Goal: Task Accomplishment & Management: Manage account settings

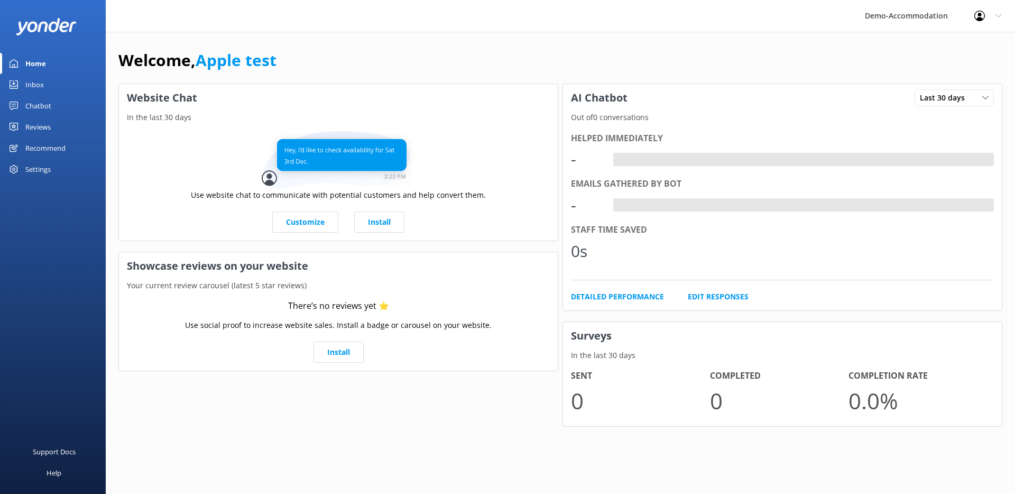
click at [44, 106] on div "Chatbot" at bounding box center [38, 105] width 26 height 21
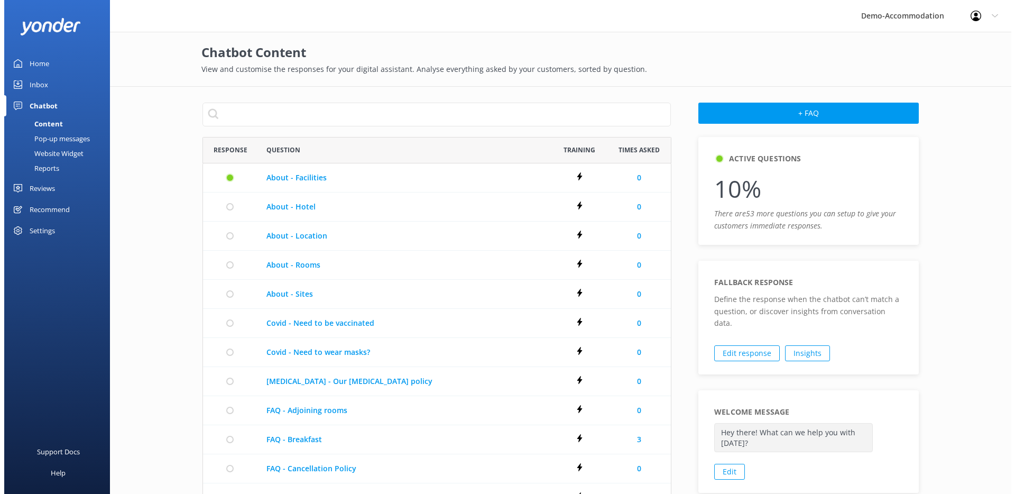
scroll to position [600, 460]
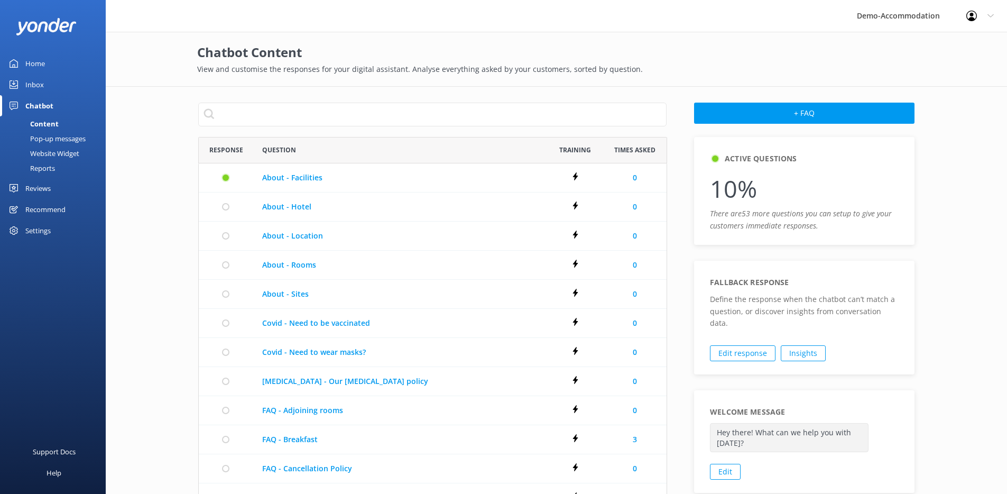
click at [981, 15] on div at bounding box center [974, 16] width 17 height 11
click at [950, 46] on link "Profile Settings" at bounding box center [955, 45] width 106 height 26
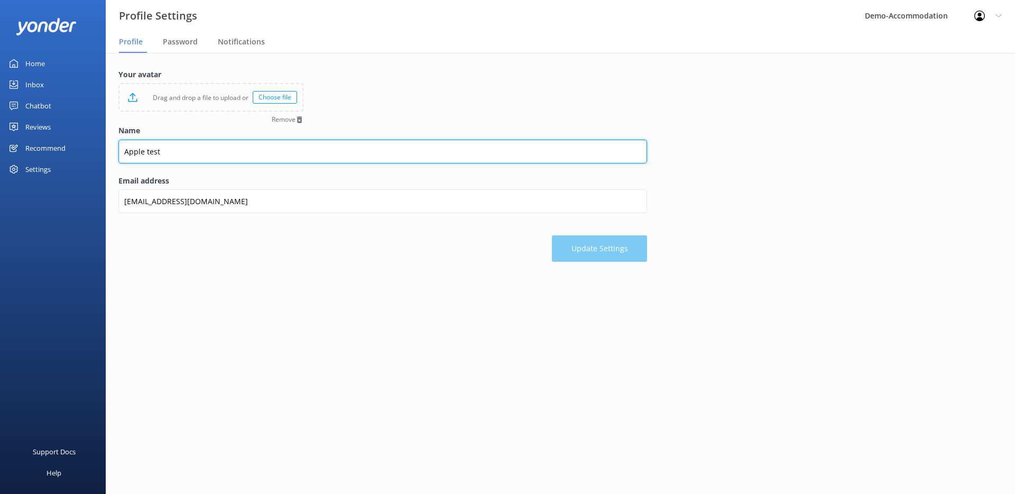
click at [145, 153] on input "Apple test" at bounding box center [382, 152] width 529 height 24
type input "Apple Test"
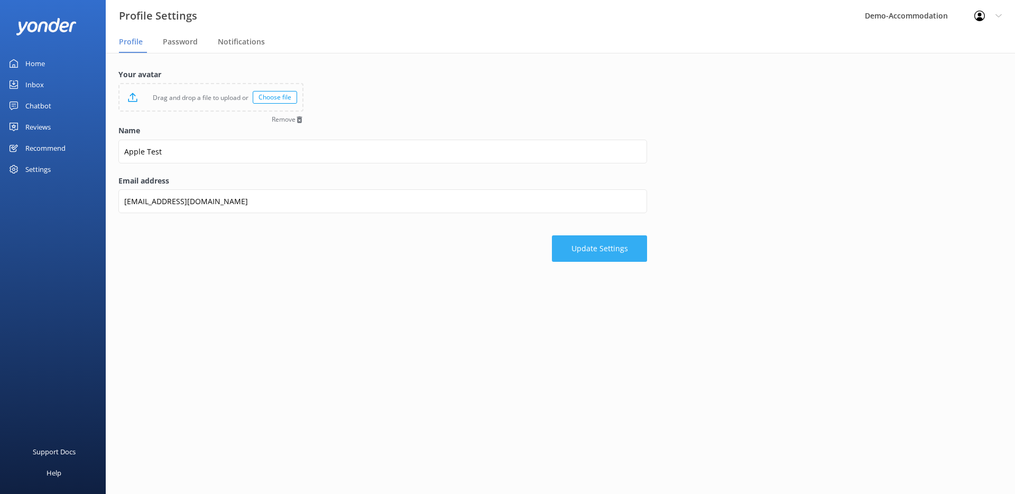
click at [583, 245] on button "Update Settings" at bounding box center [599, 248] width 95 height 26
click at [290, 97] on div "Choose file" at bounding box center [275, 97] width 44 height 13
click at [631, 251] on button "Update Settings" at bounding box center [599, 248] width 95 height 26
click at [34, 106] on div "Chatbot" at bounding box center [38, 105] width 26 height 21
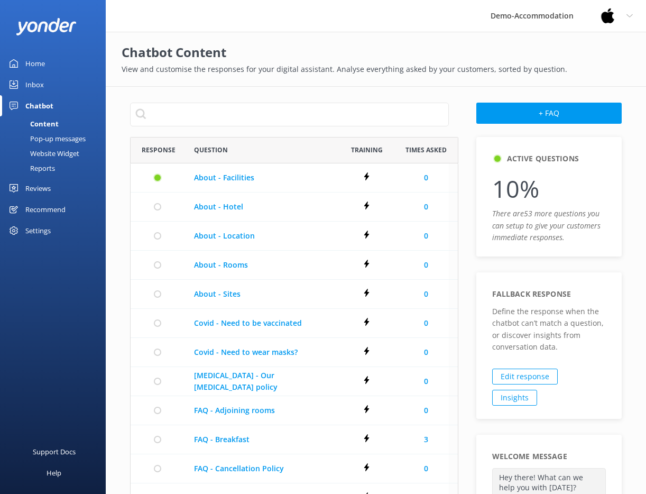
scroll to position [600, 310]
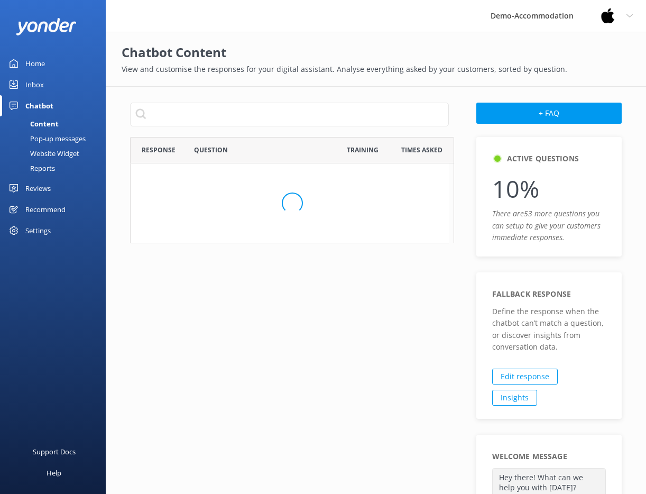
scroll to position [8, 8]
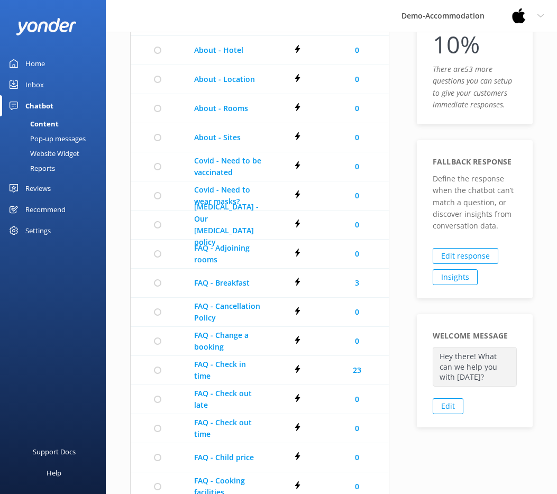
scroll to position [325, 0]
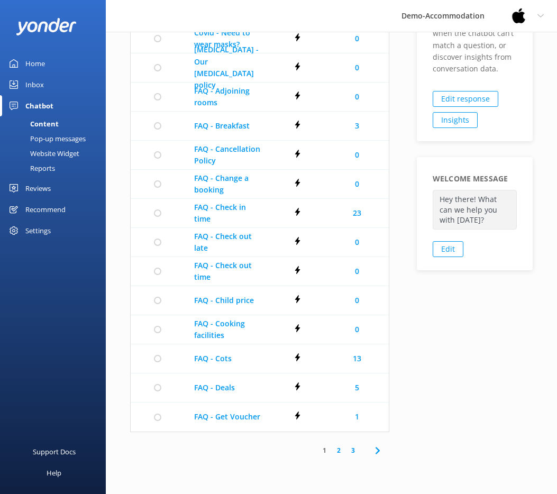
click at [40, 143] on div "Pop-up messages" at bounding box center [45, 138] width 79 height 15
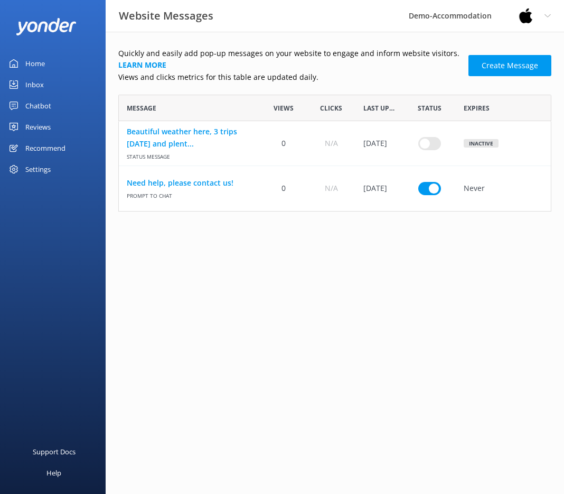
scroll to position [109, 425]
click at [46, 107] on div "Chatbot" at bounding box center [38, 105] width 26 height 21
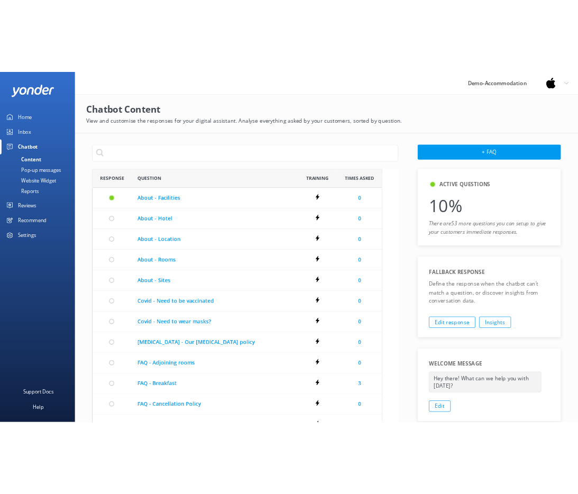
scroll to position [600, 446]
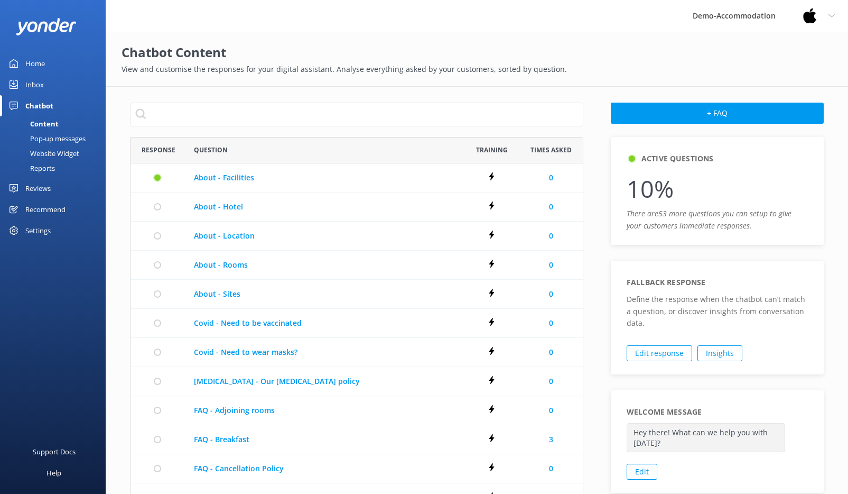
click at [66, 239] on div "Settings" at bounding box center [53, 230] width 106 height 21
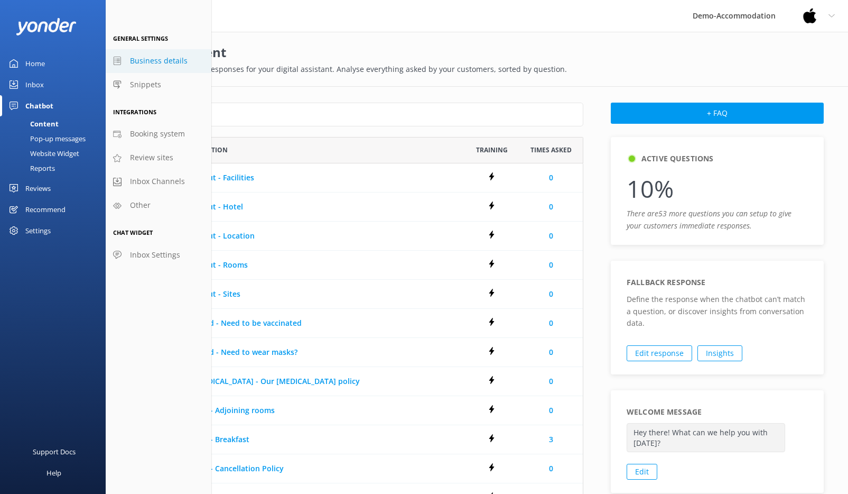
click at [153, 62] on span "Business details" at bounding box center [159, 61] width 58 height 12
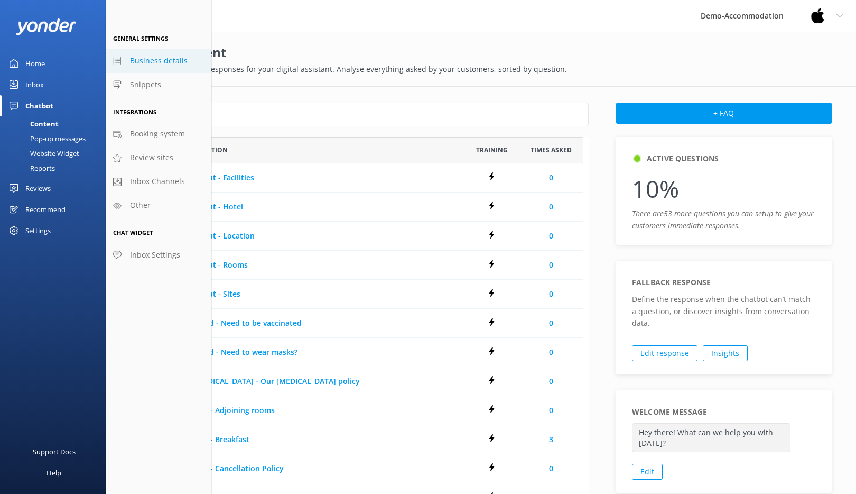
select select "Pacific/[GEOGRAPHIC_DATA]"
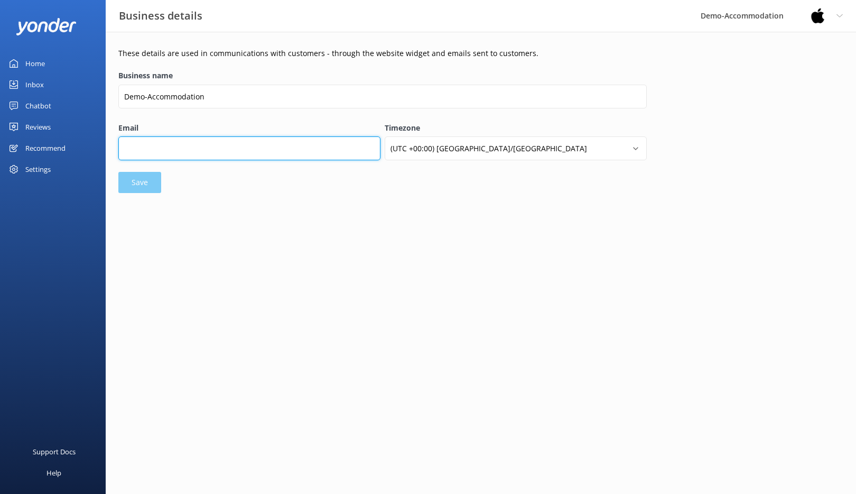
click at [189, 145] on input "Email" at bounding box center [249, 148] width 262 height 24
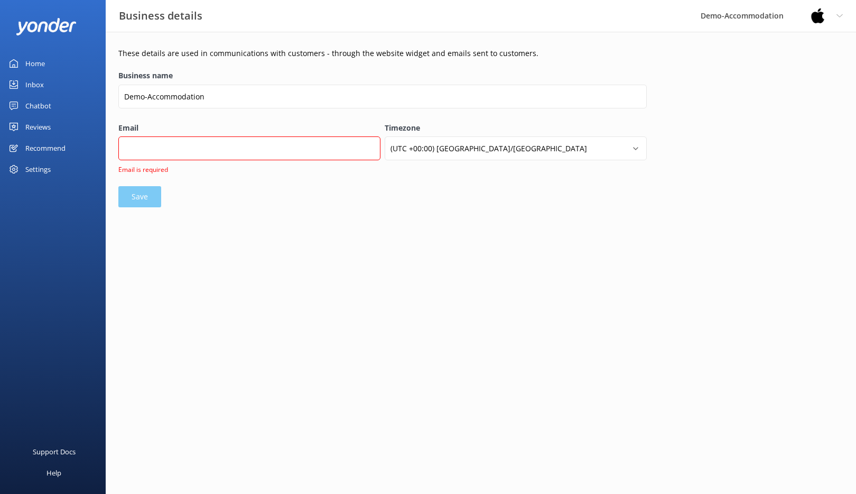
drag, startPoint x: 424, startPoint y: 210, endPoint x: 801, endPoint y: 137, distance: 383.7
click at [426, 210] on div "These details are used in communications with customers - through the website w…" at bounding box center [481, 130] width 750 height 197
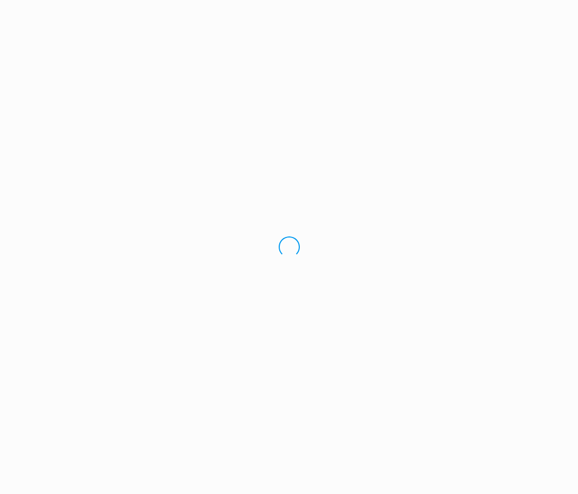
select select "Pacific/[GEOGRAPHIC_DATA]"
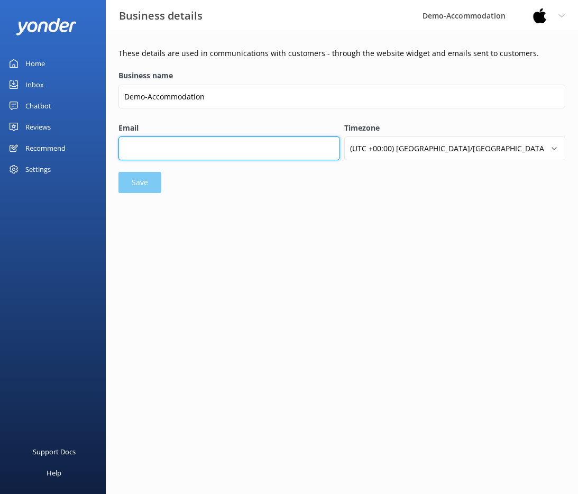
click at [237, 149] on input "Email" at bounding box center [228, 148] width 221 height 24
type input "[EMAIL_ADDRESS][DOMAIN_NAME]"
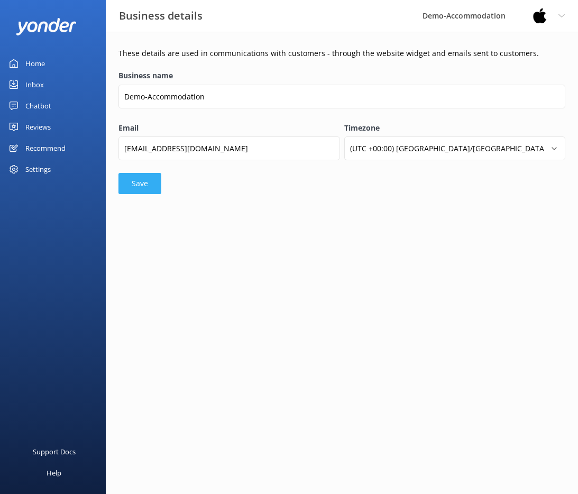
click at [131, 189] on button "Save" at bounding box center [139, 183] width 43 height 21
select select "Pacific/[GEOGRAPHIC_DATA]"
click at [47, 173] on div "Settings" at bounding box center [37, 169] width 25 height 21
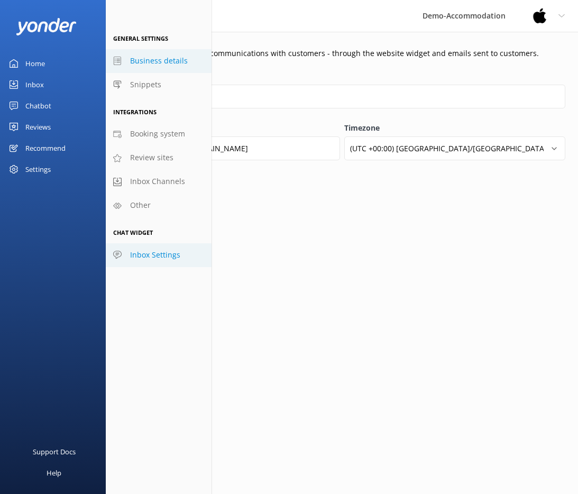
click at [163, 248] on link "Inbox Settings" at bounding box center [159, 255] width 106 height 24
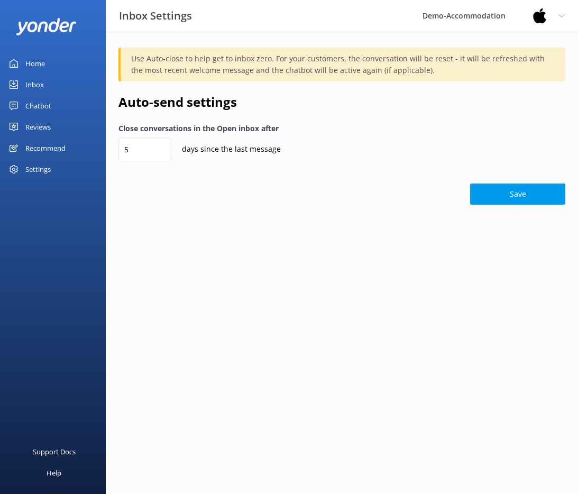
click at [46, 88] on link "Inbox" at bounding box center [53, 84] width 106 height 21
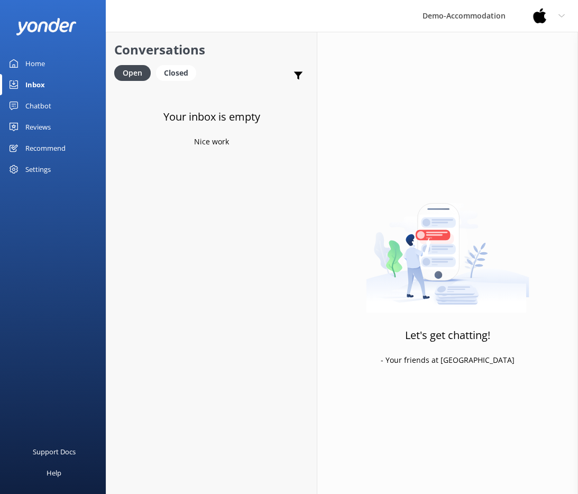
click at [43, 63] on div "Home" at bounding box center [35, 63] width 20 height 21
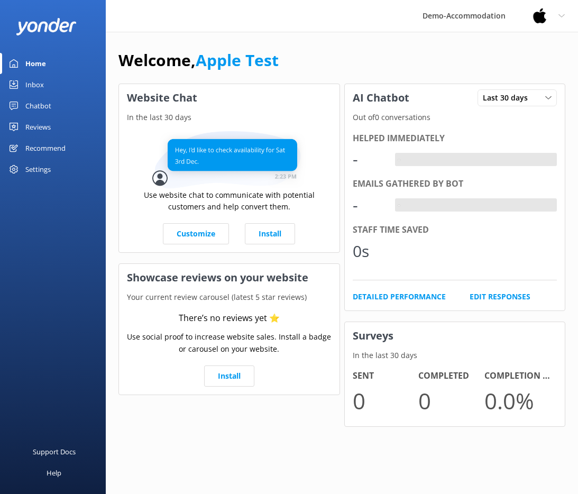
click at [35, 106] on div "Chatbot" at bounding box center [38, 105] width 26 height 21
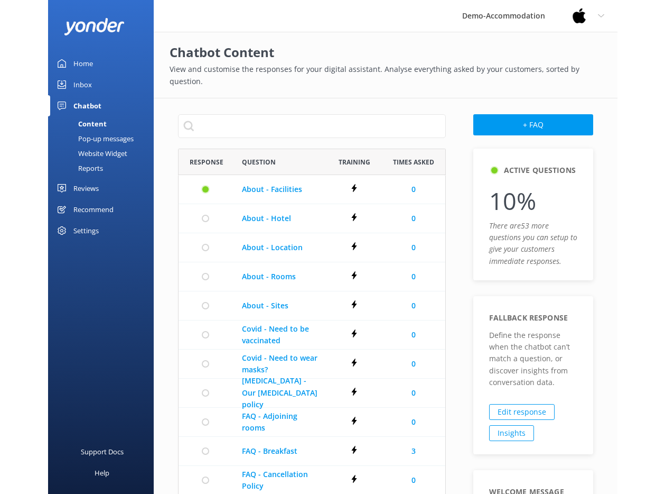
scroll to position [600, 259]
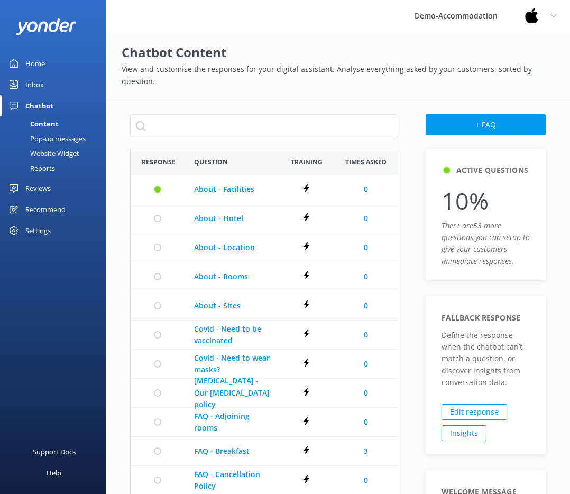
drag, startPoint x: 577, startPoint y: 199, endPoint x: 643, endPoint y: 197, distance: 66.1
click at [570, 197] on html "Demo-Accommodation Profile Settings Logout Home Inbox Chatbot Content Pop-up me…" at bounding box center [285, 409] width 570 height 819
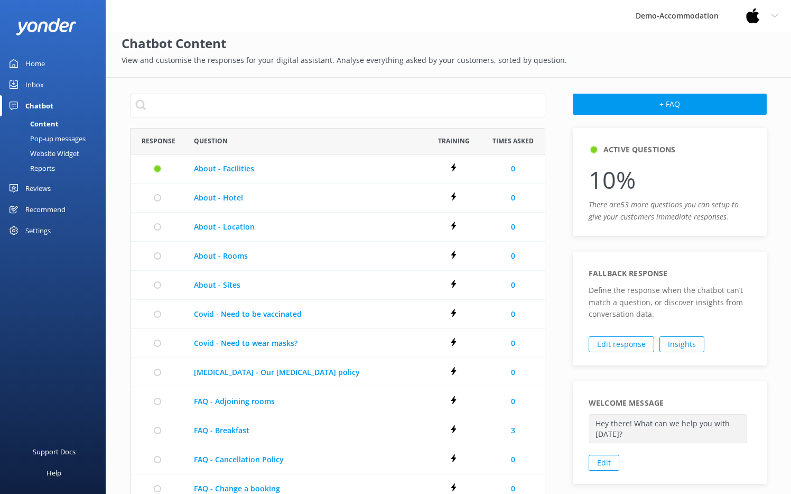
scroll to position [0, 0]
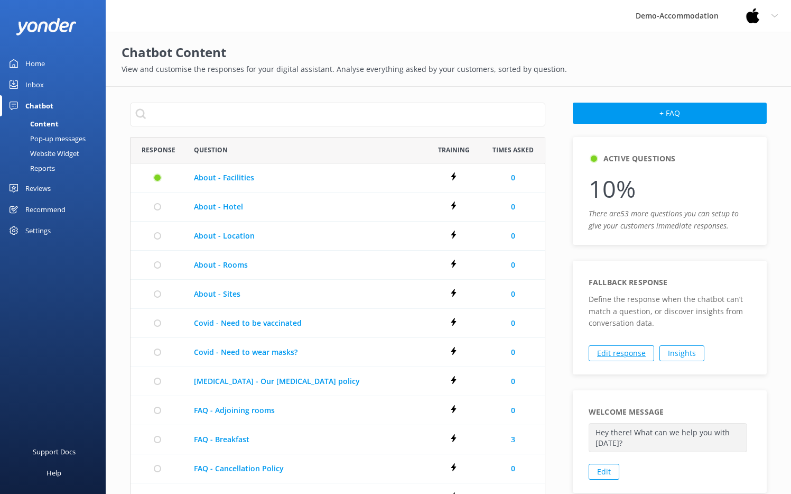
click at [577, 356] on link "Edit response" at bounding box center [622, 353] width 66 height 16
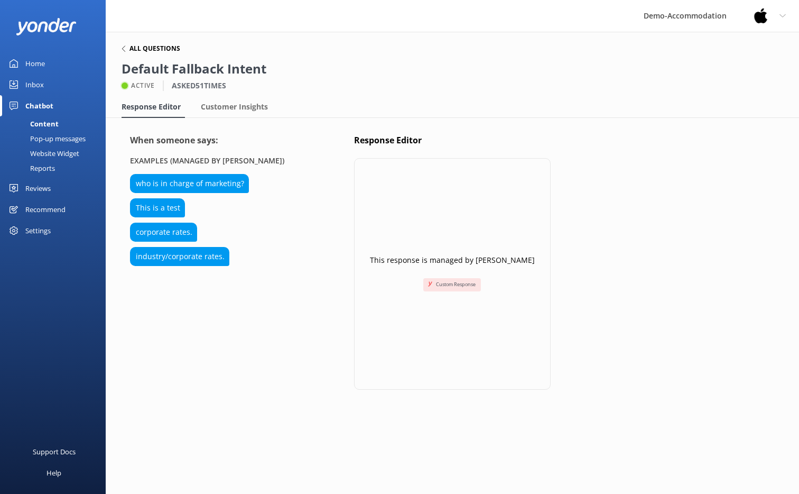
click at [149, 49] on h6 "All Questions" at bounding box center [154, 48] width 51 height 6
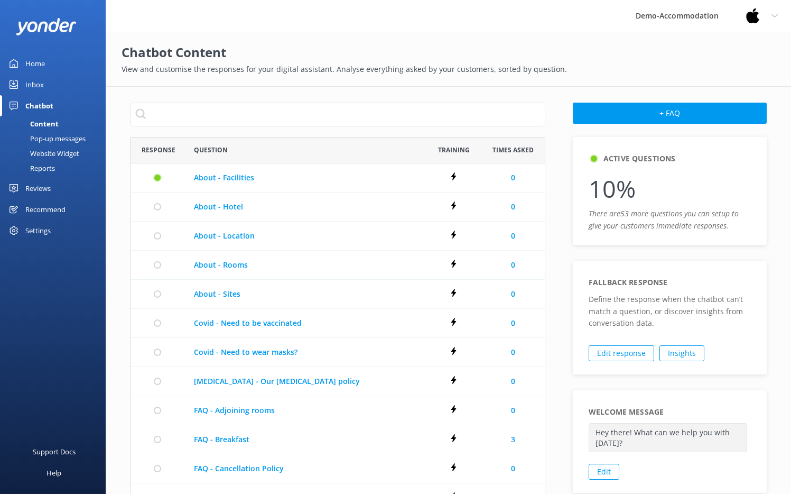
click at [61, 138] on div "Pop-up messages" at bounding box center [45, 138] width 79 height 15
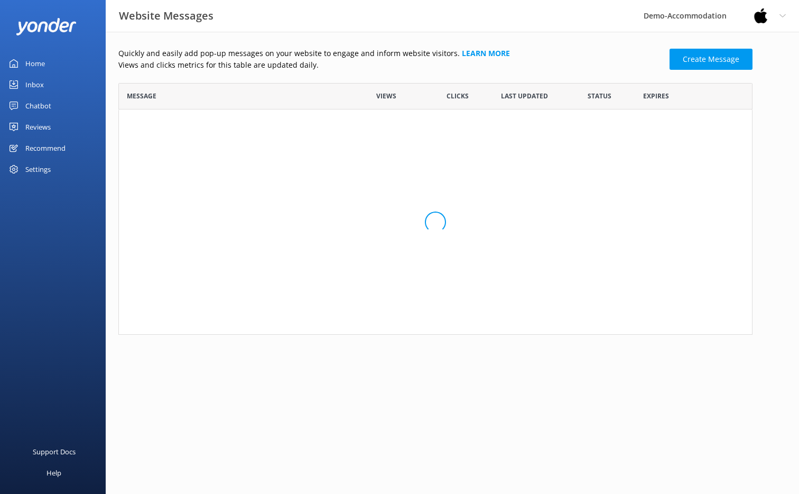
scroll to position [109, 626]
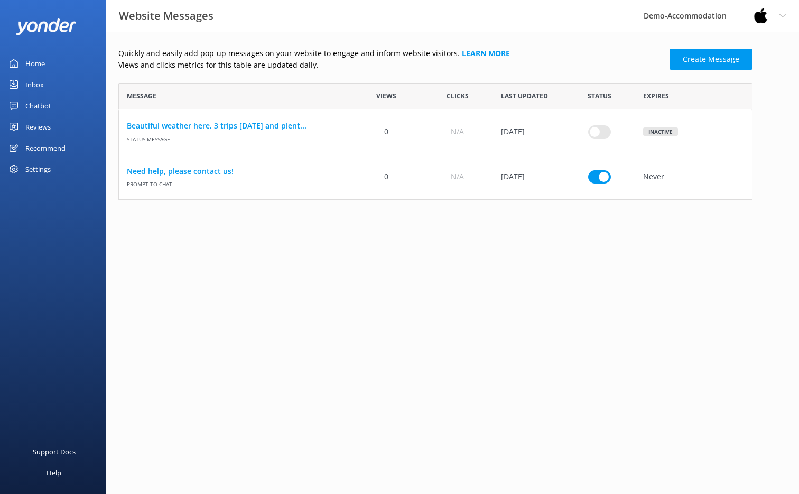
click at [40, 128] on div "Reviews" at bounding box center [37, 126] width 25 height 21
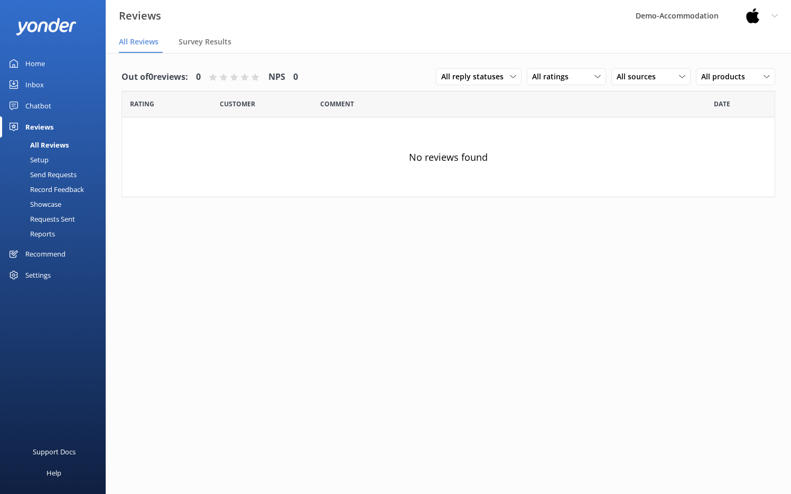
click at [45, 107] on div "Chatbot" at bounding box center [38, 105] width 26 height 21
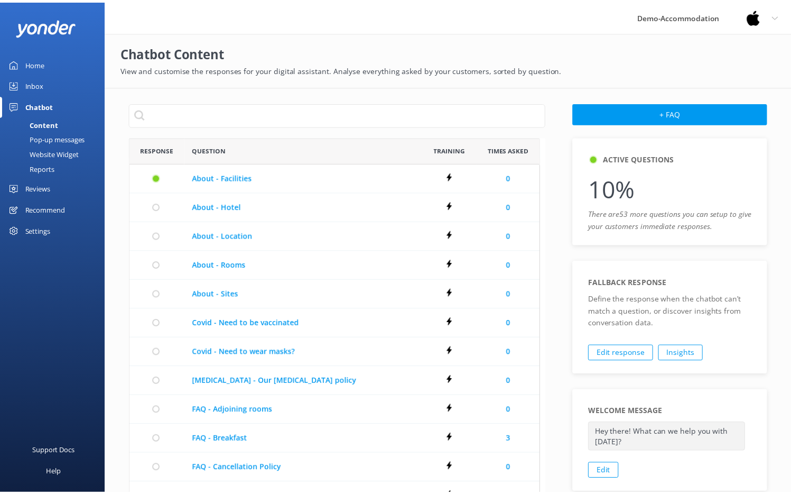
scroll to position [8, 8]
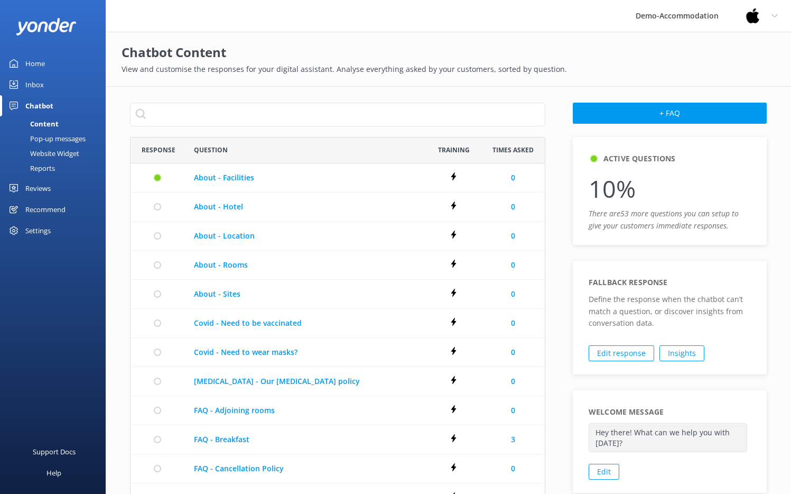
click at [51, 170] on div "Reports" at bounding box center [30, 168] width 49 height 15
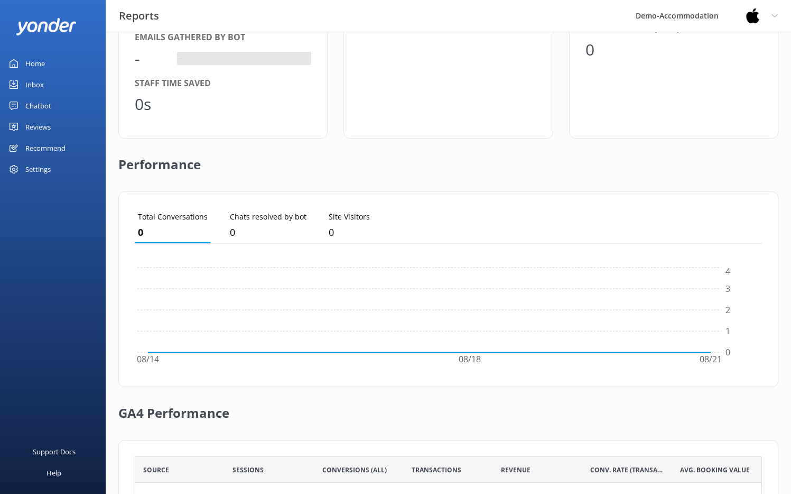
scroll to position [20, 0]
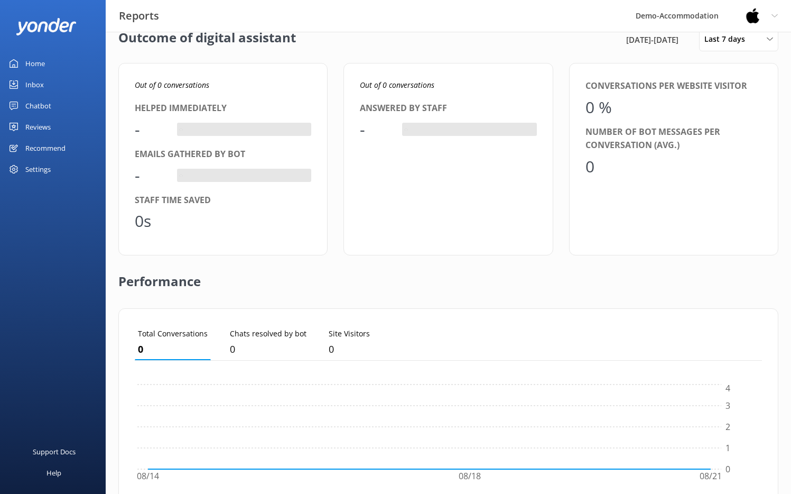
click at [26, 104] on div "Chatbot" at bounding box center [38, 105] width 26 height 21
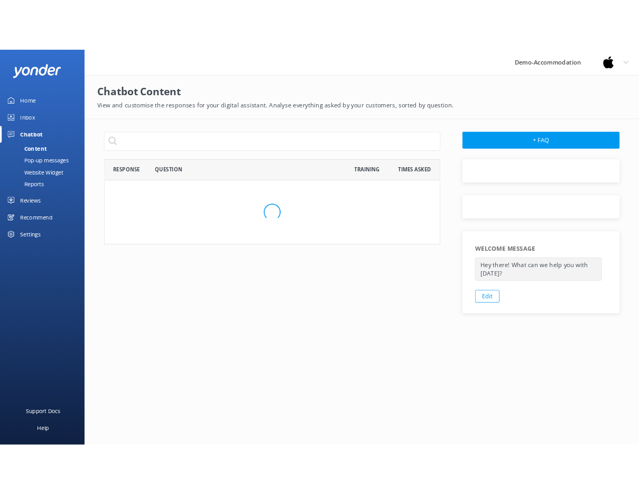
scroll to position [98, 413]
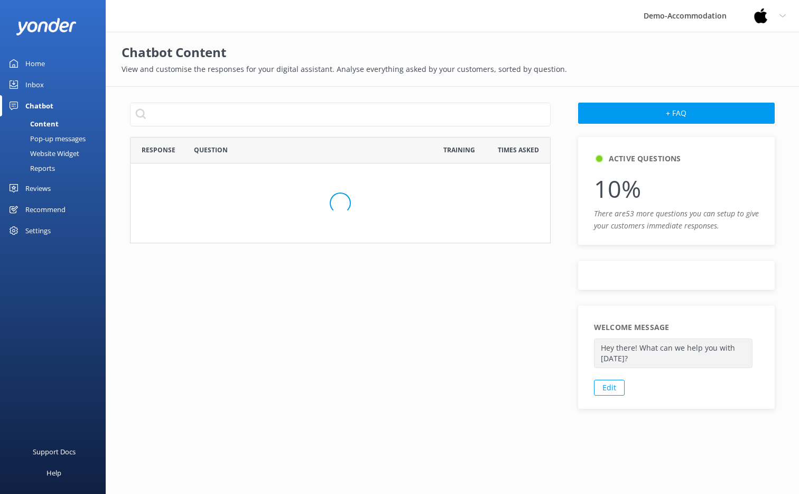
click at [63, 150] on div "Website Widget" at bounding box center [42, 153] width 73 height 15
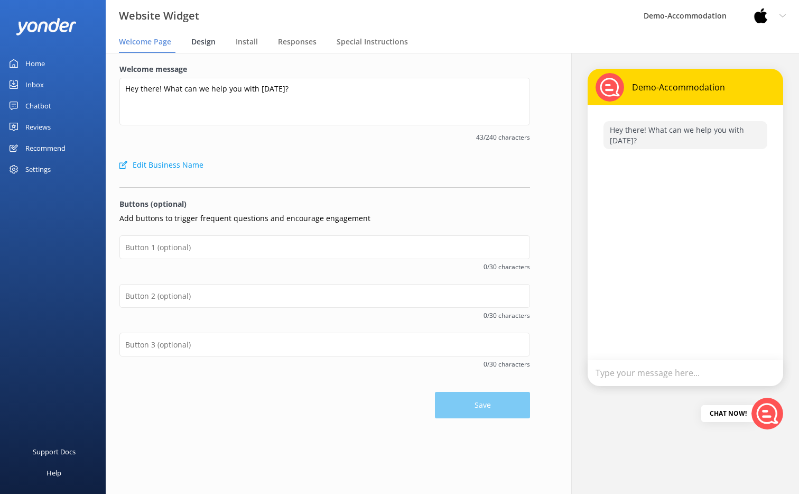
click at [205, 47] on div "Design" at bounding box center [205, 42] width 29 height 21
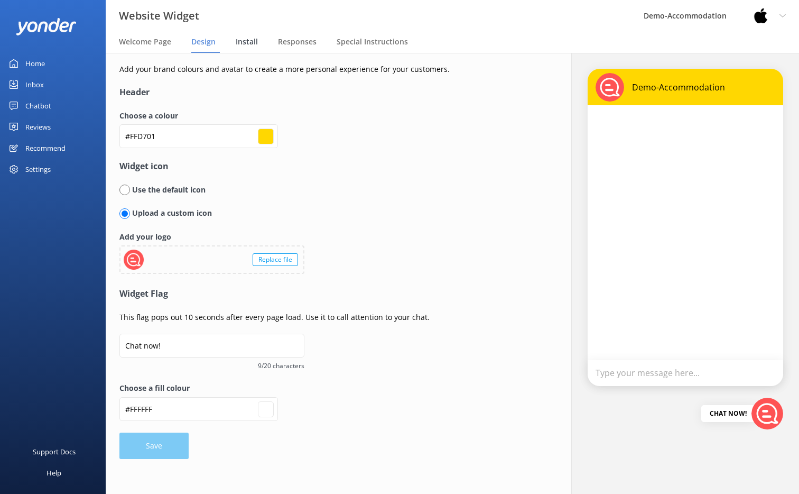
click at [245, 41] on span "Install" at bounding box center [247, 41] width 22 height 11
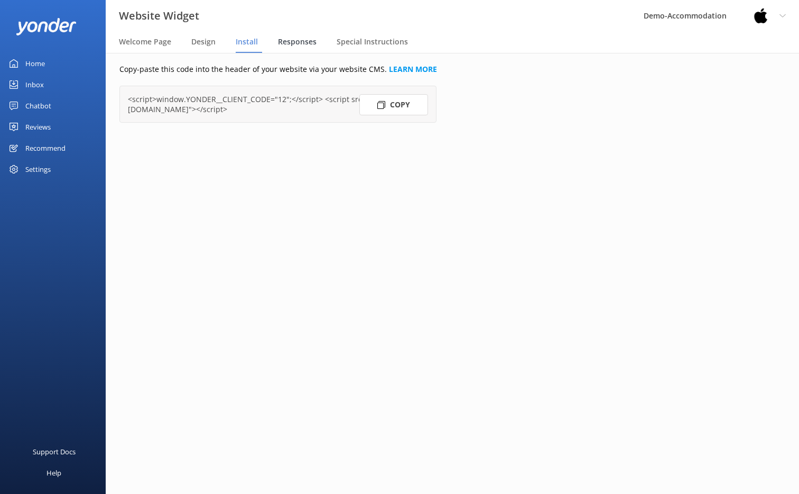
click at [307, 43] on span "Responses" at bounding box center [297, 41] width 39 height 11
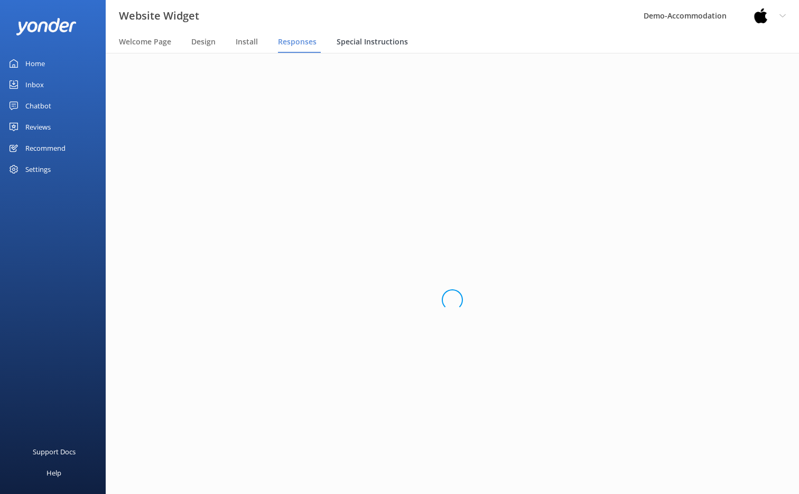
click at [372, 41] on span "Special Instructions" at bounding box center [372, 41] width 71 height 11
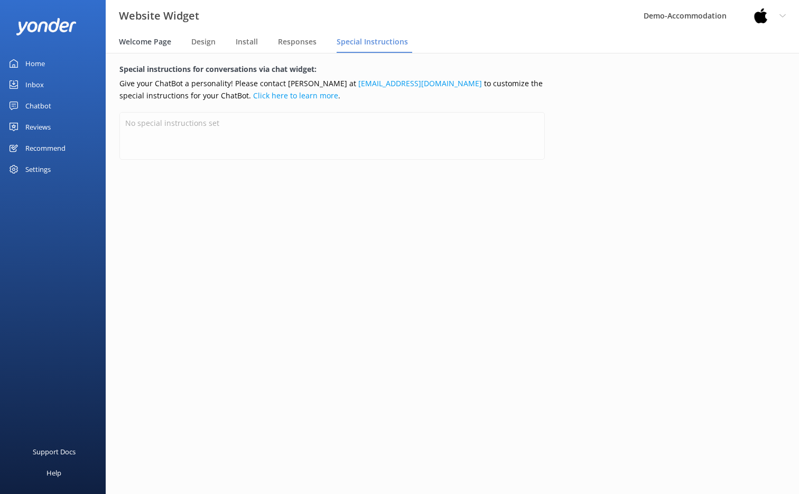
click at [167, 41] on span "Welcome Page" at bounding box center [145, 41] width 52 height 11
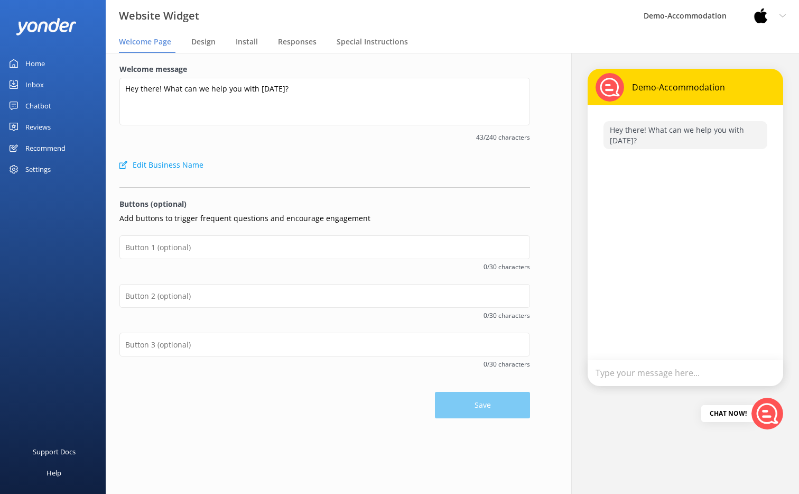
click at [50, 84] on link "Inbox" at bounding box center [53, 84] width 106 height 21
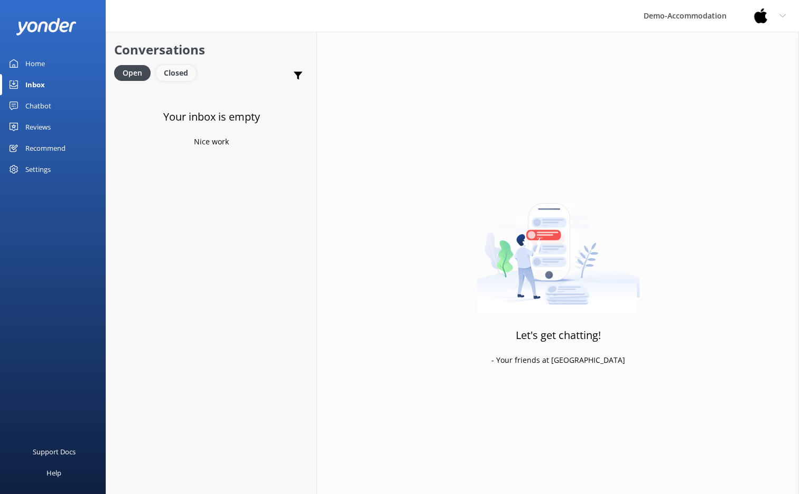
click at [173, 75] on div "Closed" at bounding box center [176, 73] width 40 height 16
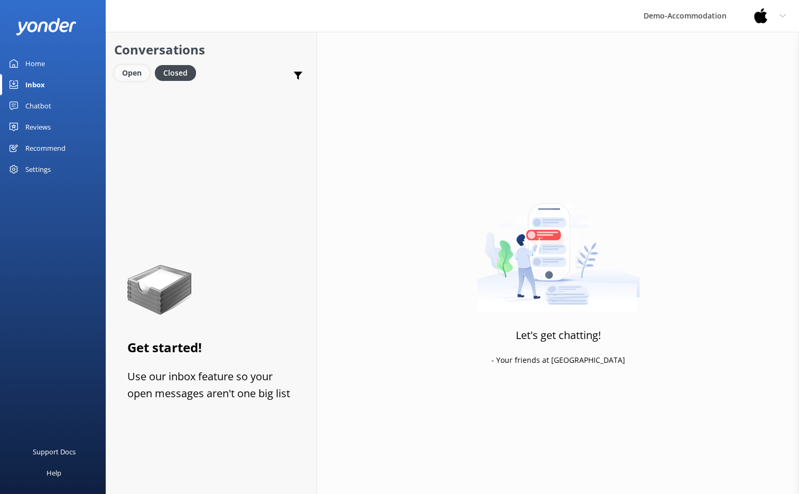
click at [135, 75] on div "Open" at bounding box center [131, 73] width 35 height 16
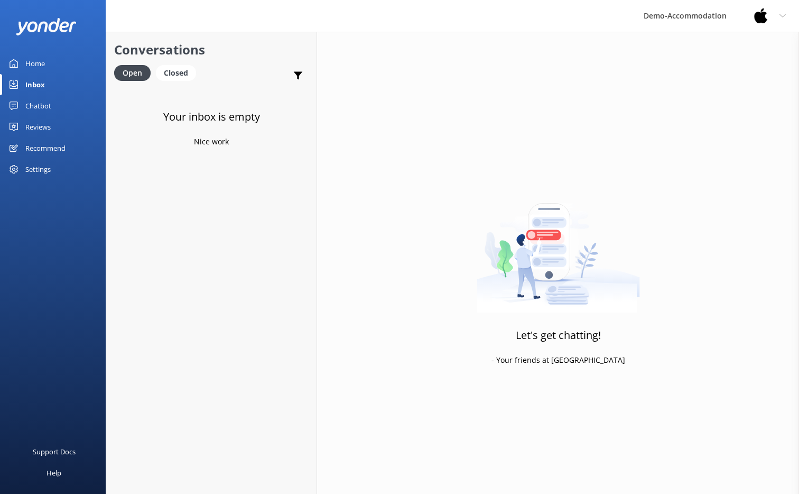
click at [31, 68] on div "Home" at bounding box center [35, 63] width 20 height 21
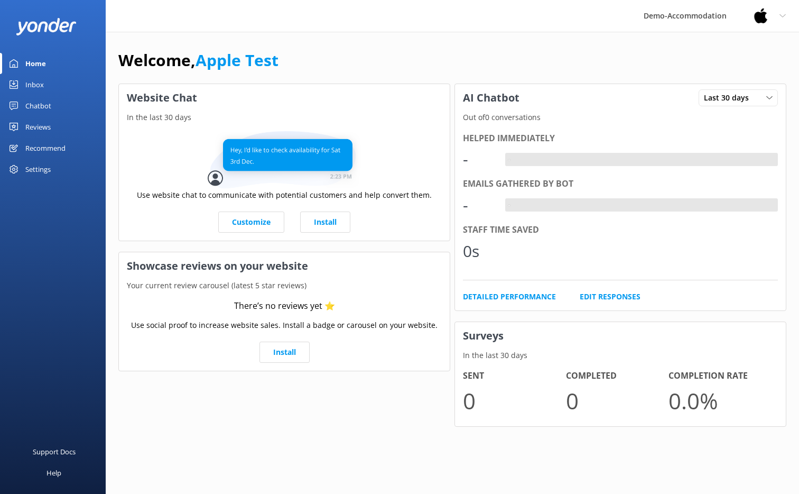
click at [41, 124] on div "Reviews" at bounding box center [37, 126] width 25 height 21
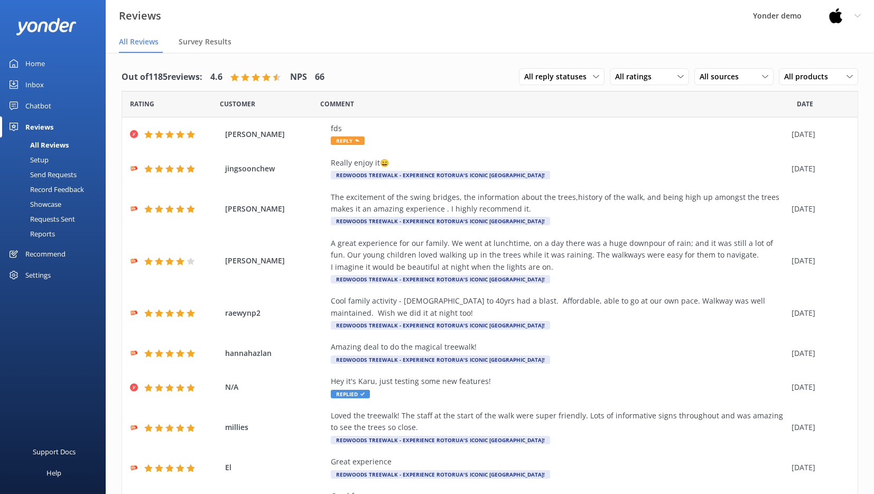
click at [45, 85] on link "Inbox" at bounding box center [53, 84] width 106 height 21
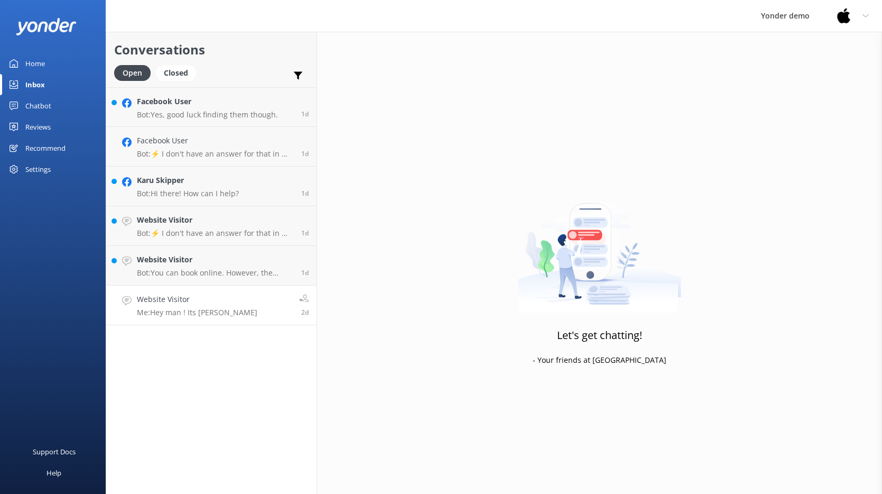
click at [210, 309] on p "Me: Hey man ! Its [PERSON_NAME]" at bounding box center [197, 313] width 120 height 10
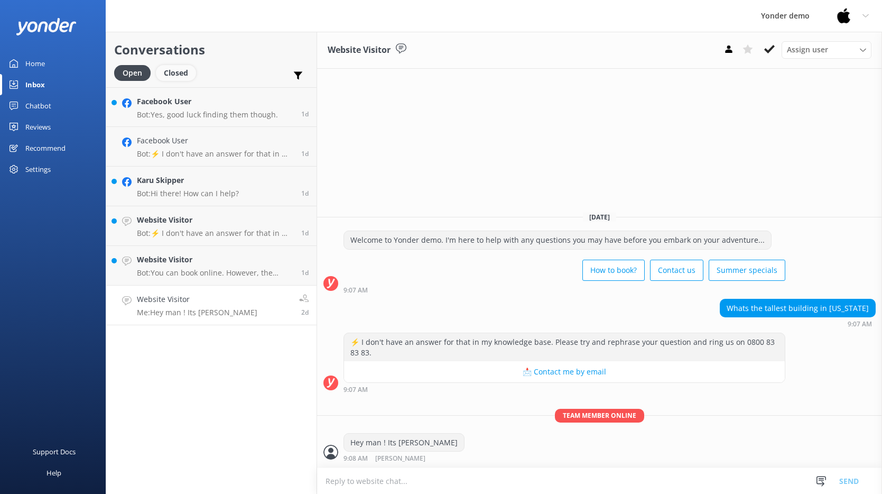
click at [172, 67] on div "Closed" at bounding box center [176, 73] width 40 height 16
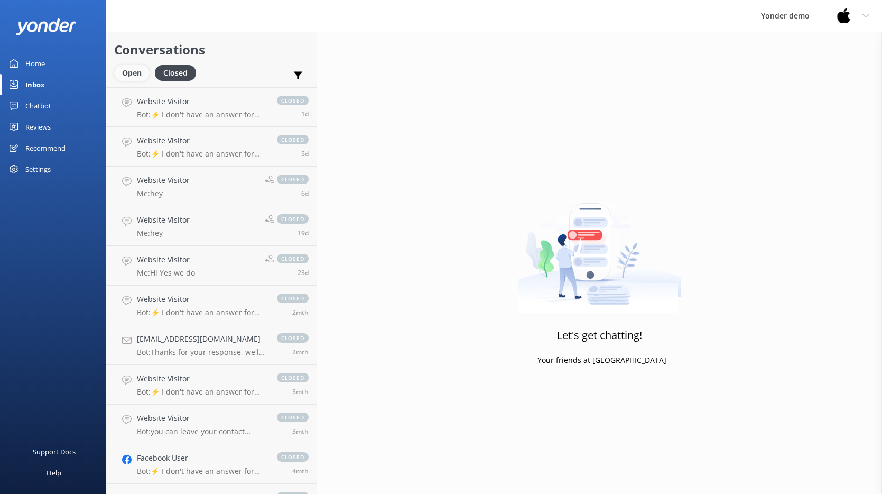
click at [125, 75] on div "Open" at bounding box center [131, 73] width 35 height 16
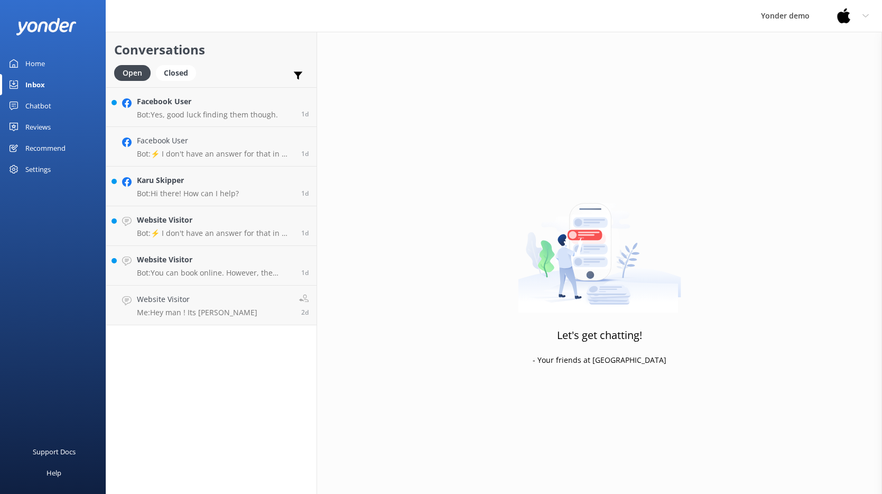
click at [35, 108] on div "Chatbot" at bounding box center [38, 105] width 26 height 21
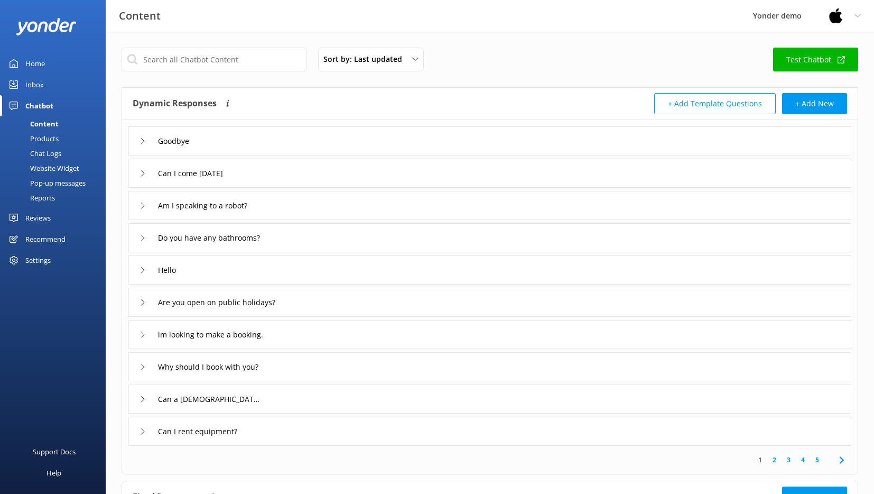
click at [43, 140] on div "Products" at bounding box center [32, 138] width 52 height 15
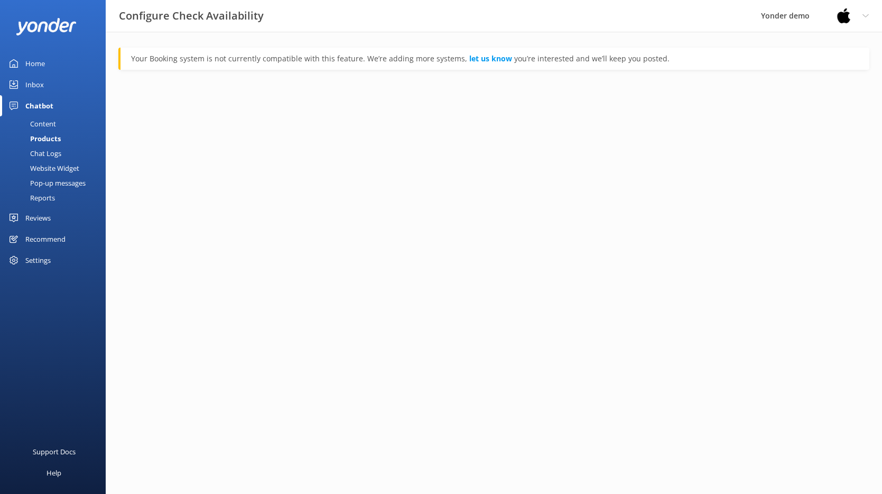
click at [45, 159] on div "Chat Logs" at bounding box center [33, 153] width 55 height 15
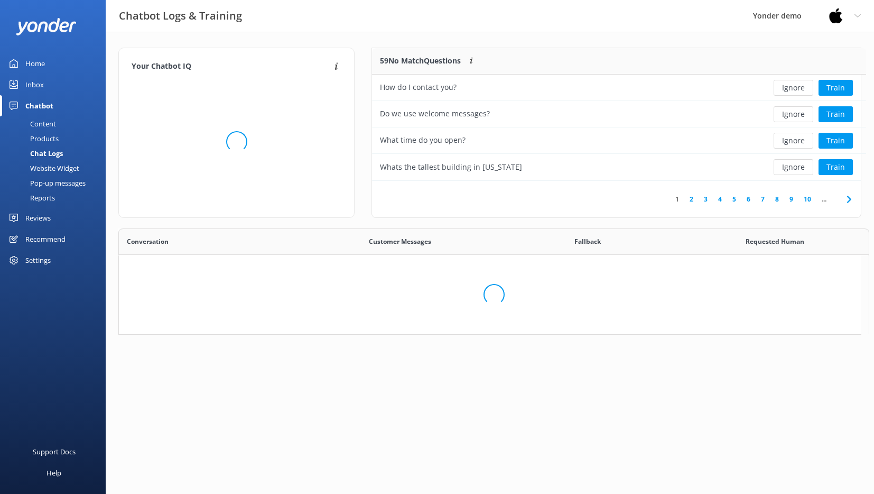
scroll to position [125, 480]
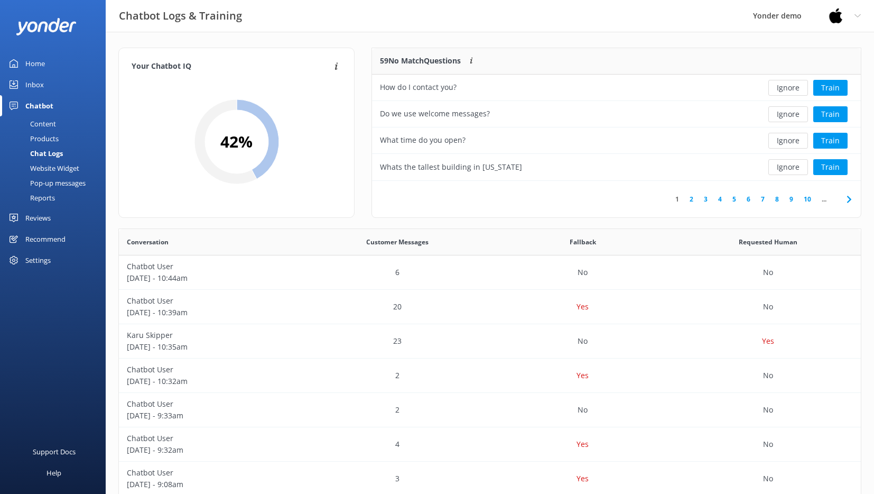
click at [646, 16] on div "Profile Settings Logout" at bounding box center [844, 16] width 59 height 32
click at [646, 74] on link "Logout" at bounding box center [822, 71] width 106 height 26
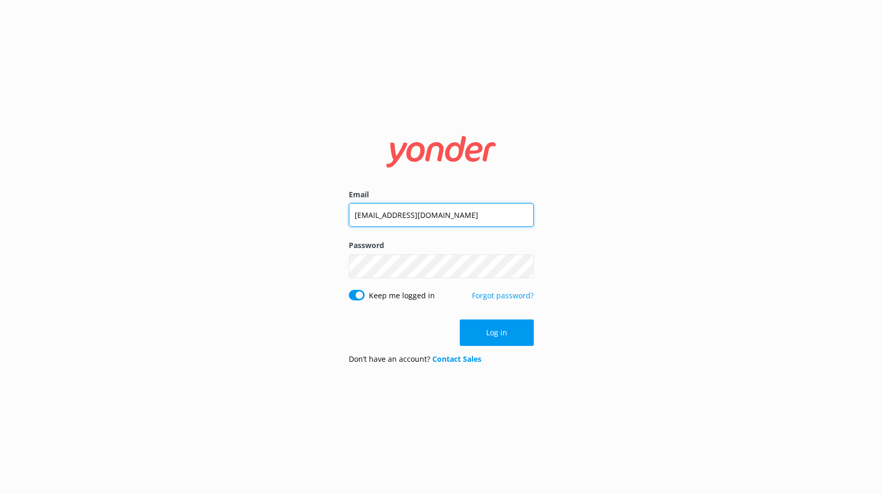
click at [410, 218] on input "[EMAIL_ADDRESS][DOMAIN_NAME]" at bounding box center [441, 215] width 185 height 24
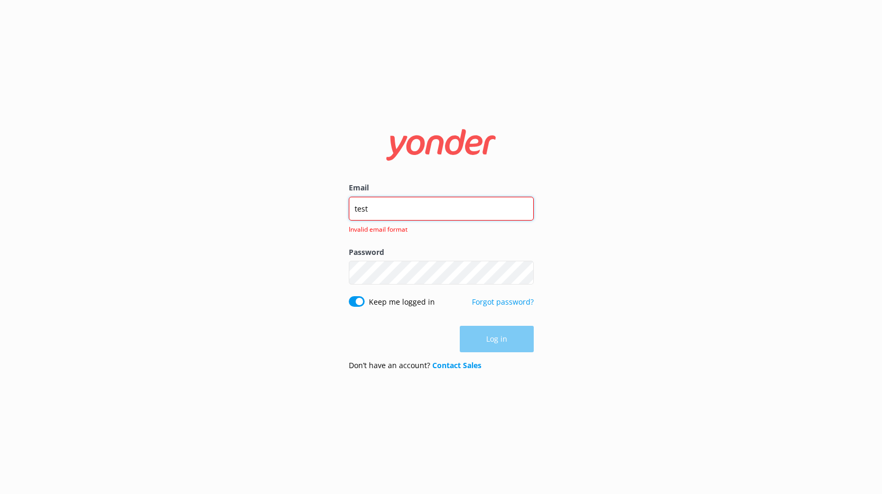
type input "[EMAIL_ADDRESS][DOMAIN_NAME]"
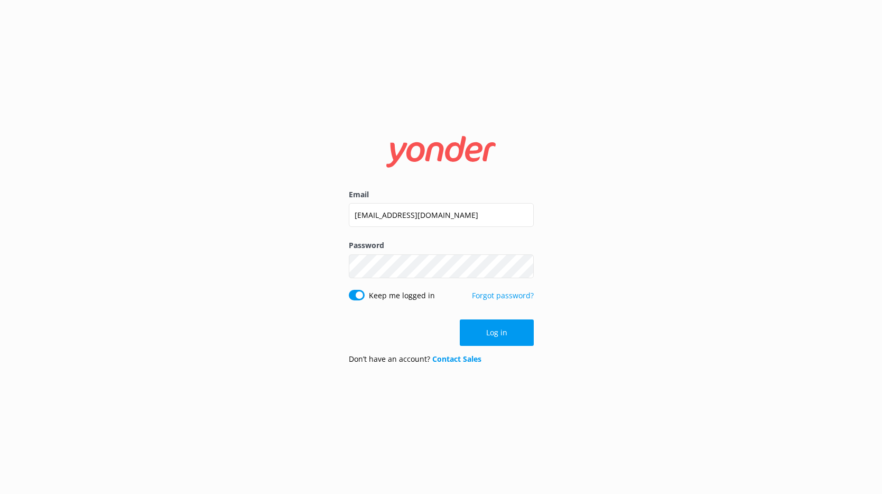
click at [607, 230] on div "Email [EMAIL_ADDRESS][DOMAIN_NAME] Password Show password Keep me logged in For…" at bounding box center [441, 247] width 882 height 494
click at [492, 343] on button "Log in" at bounding box center [497, 332] width 74 height 26
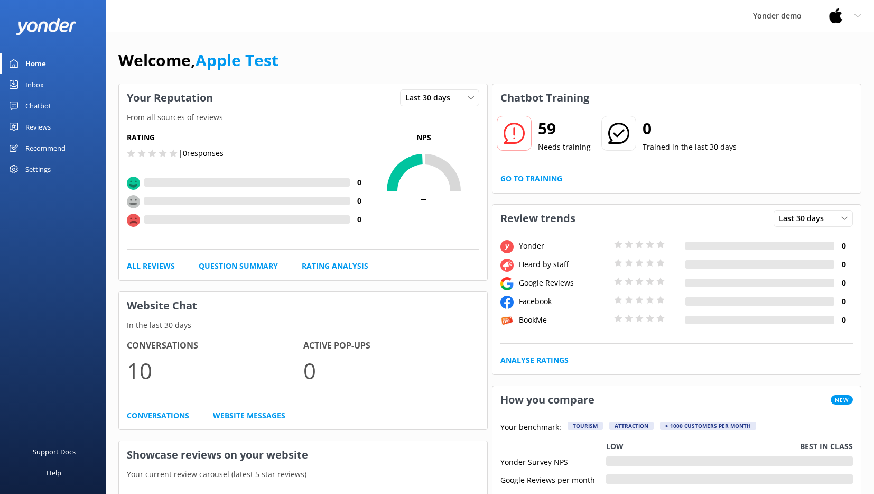
click at [43, 104] on div "Chatbot" at bounding box center [38, 105] width 26 height 21
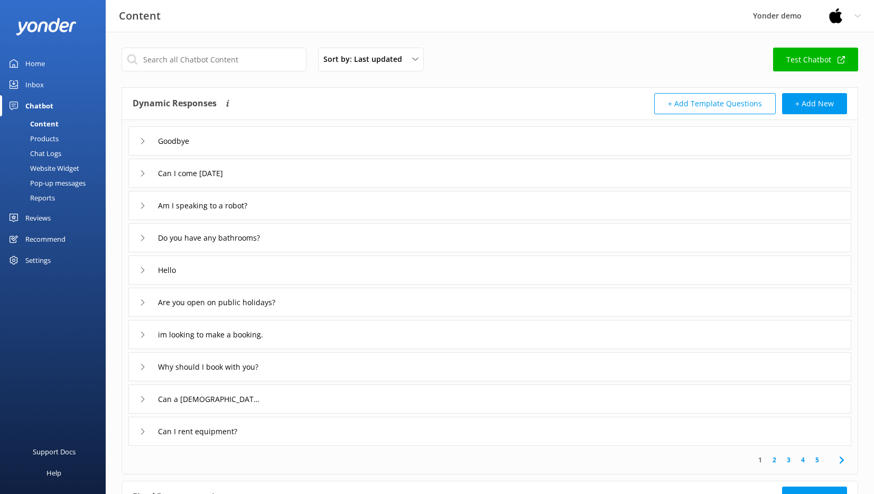
click at [39, 86] on div "Inbox" at bounding box center [34, 84] width 18 height 21
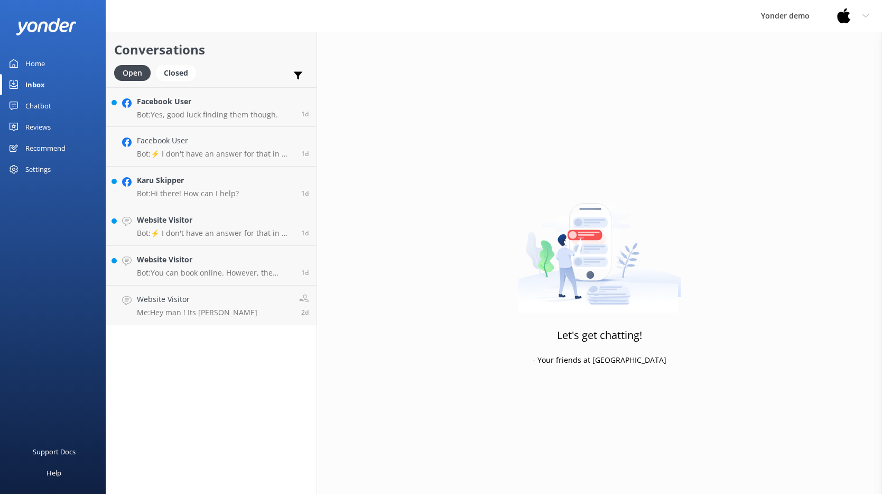
click at [45, 129] on div "Reviews" at bounding box center [37, 126] width 25 height 21
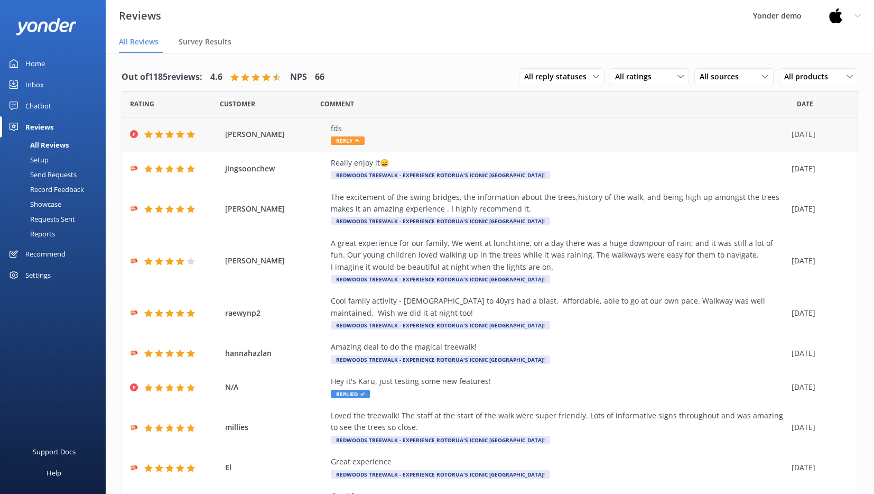
click at [438, 135] on div "fds Reply" at bounding box center [559, 135] width 456 height 24
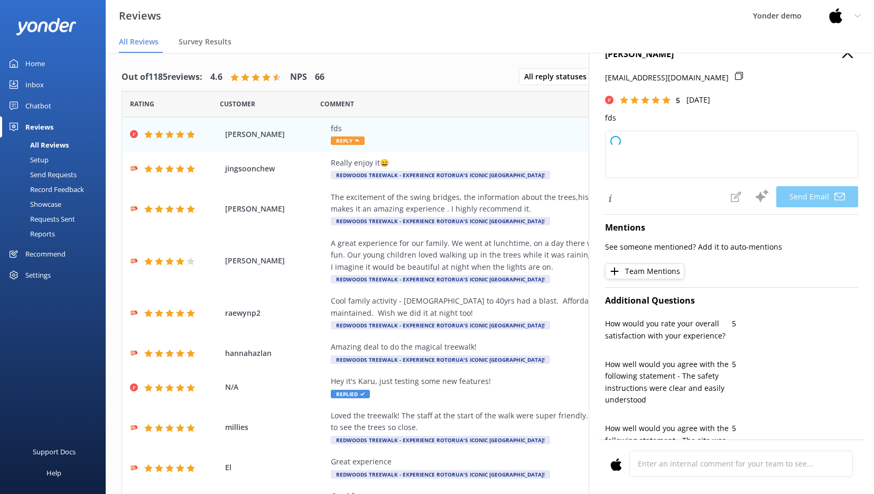
type textarea "Thank you for your 5-star review, [PERSON_NAME]! We appreciate your support. If…"
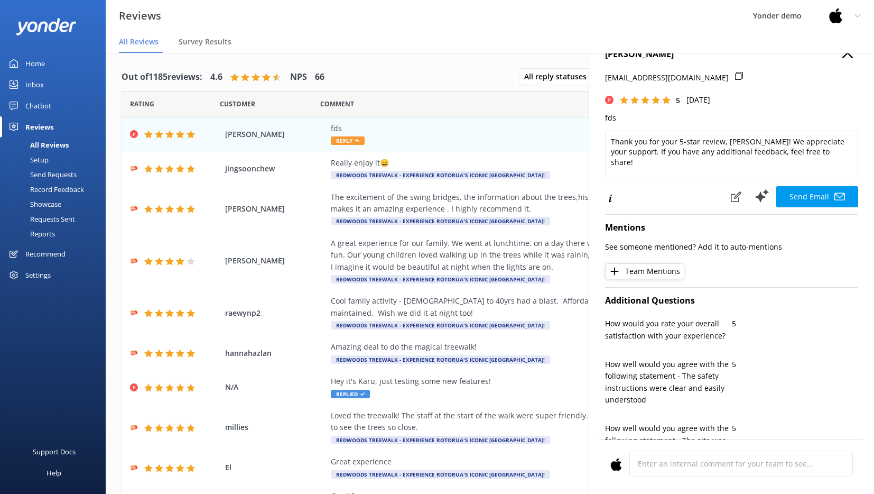
click at [646, 55] on icon "button" at bounding box center [847, 53] width 11 height 11
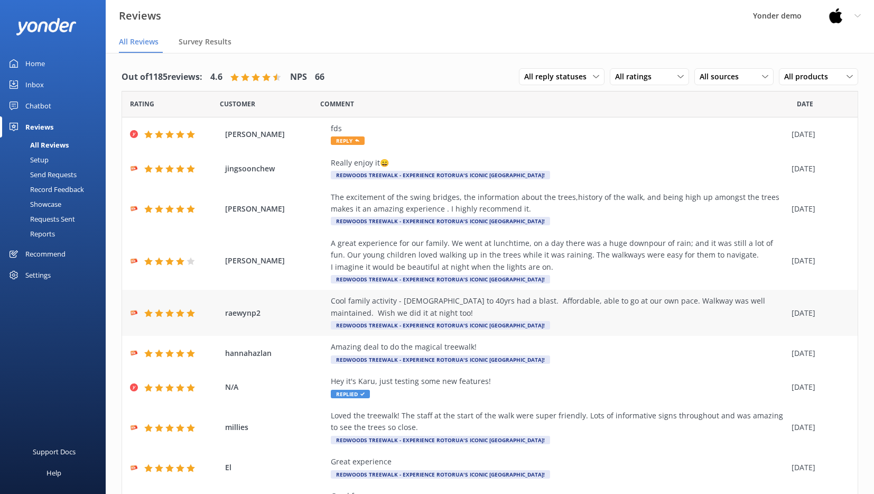
click at [427, 301] on div "Cool family activity - [DEMOGRAPHIC_DATA] to 40yrs had a blast. Affordable, abl…" at bounding box center [559, 307] width 456 height 24
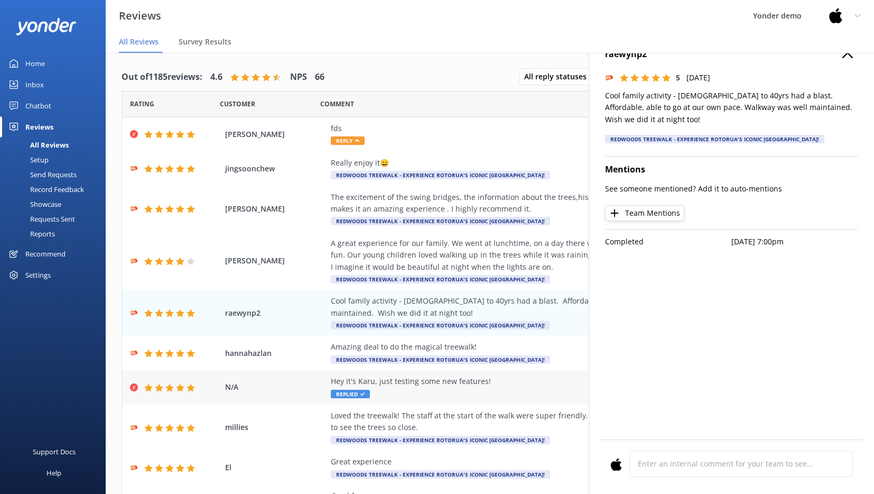
click at [429, 383] on div "Hey it's Karu, just testing some new features!" at bounding box center [559, 381] width 456 height 12
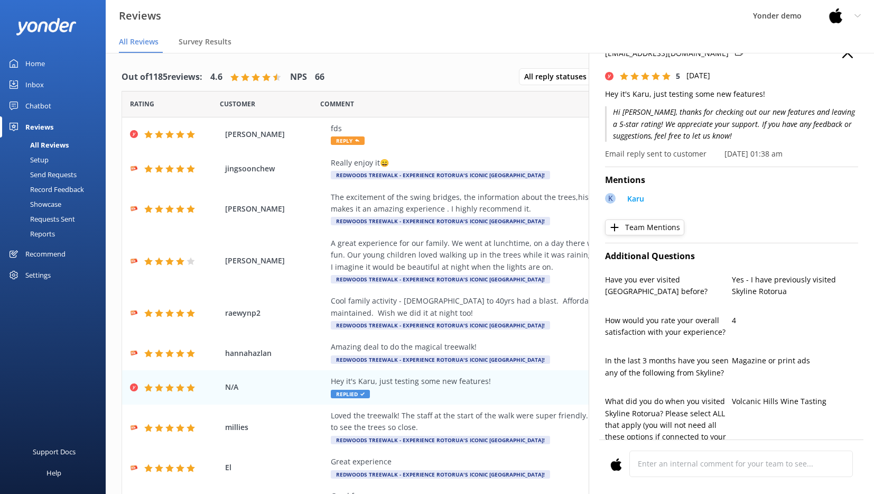
click at [646, 58] on icon "button" at bounding box center [847, 53] width 11 height 11
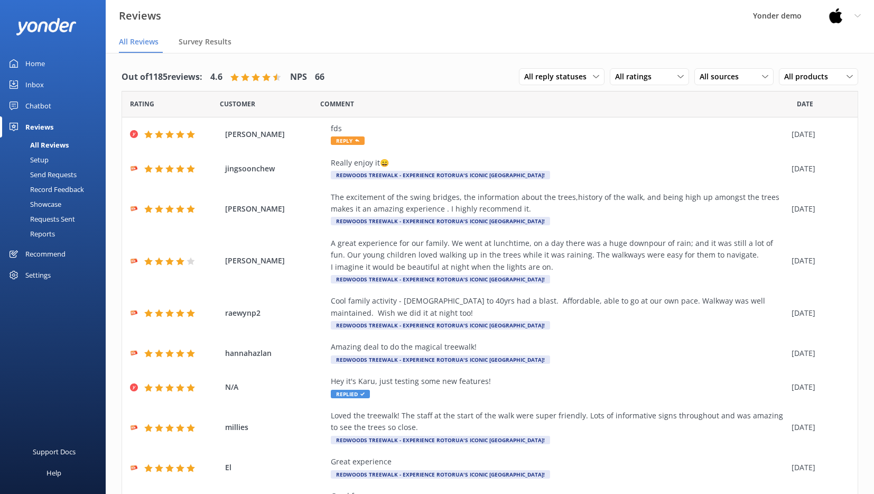
click at [646, 17] on img at bounding box center [836, 16] width 16 height 16
click at [646, 36] on link "Profile Settings" at bounding box center [822, 45] width 106 height 26
